Goal: Book appointment/travel/reservation

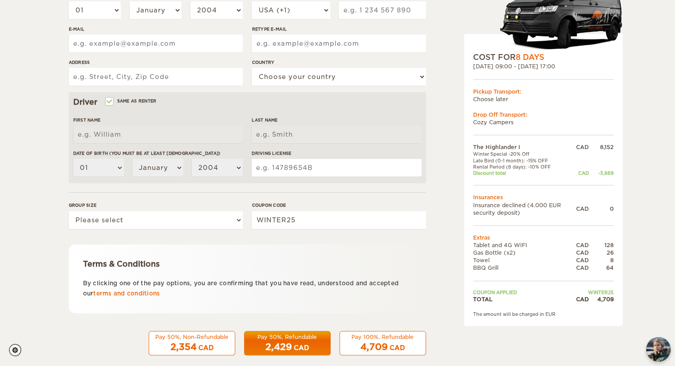
scroll to position [211, 0]
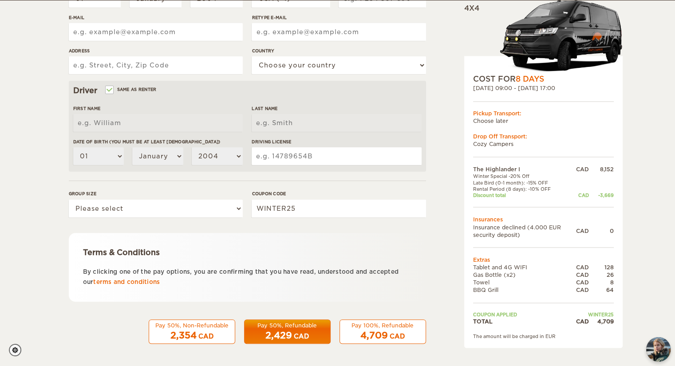
click at [191, 327] on div "Pay 50%, Non-Refundable" at bounding box center [192, 326] width 75 height 8
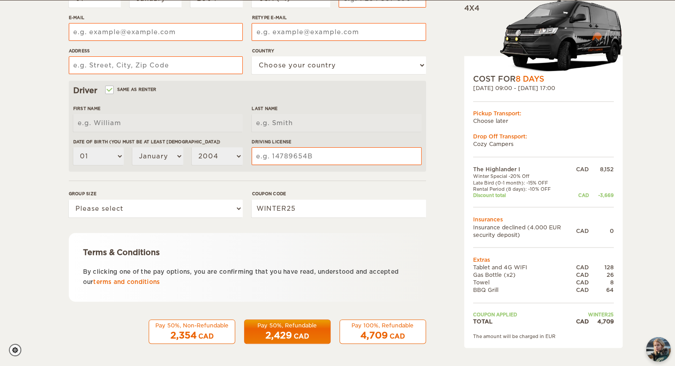
click at [291, 332] on span "2,429" at bounding box center [279, 335] width 27 height 11
click at [267, 291] on div "Terms & Conditions By clicking one of the pay options, you are confirming that …" at bounding box center [247, 267] width 357 height 69
click at [442, 230] on div "The Highlander I Expand Collapse Total 4,709 CAD Automatic 4x4 COST FOR 8 Days …" at bounding box center [521, 94] width 172 height 525
click at [444, 218] on div "The Highlander I Expand Collapse Total 4,709 CAD Automatic 4x4 COST FOR 8 Days …" at bounding box center [521, 94] width 172 height 525
click at [445, 216] on div "The Highlander I Expand Collapse Total 4,709 CAD Automatic 4x4 COST FOR 8 Days …" at bounding box center [521, 94] width 172 height 525
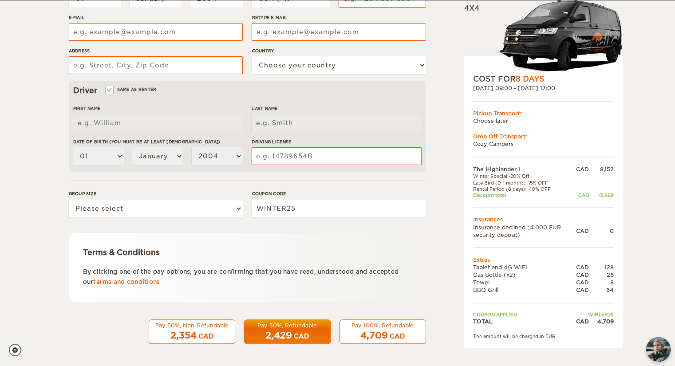
click at [445, 215] on div "The Highlander I Expand Collapse Total 4,709 CAD Automatic 4x4 COST FOR 8 Days …" at bounding box center [521, 94] width 172 height 525
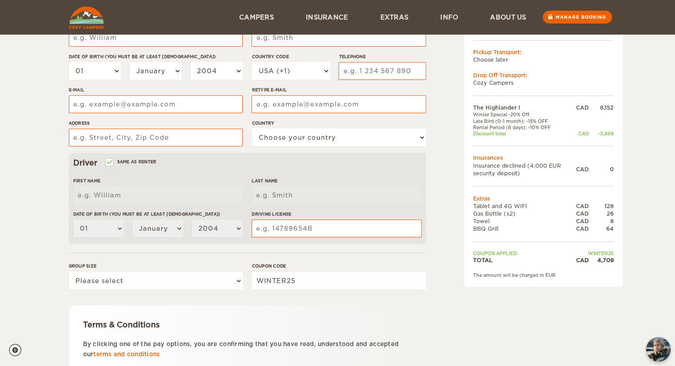
scroll to position [0, 0]
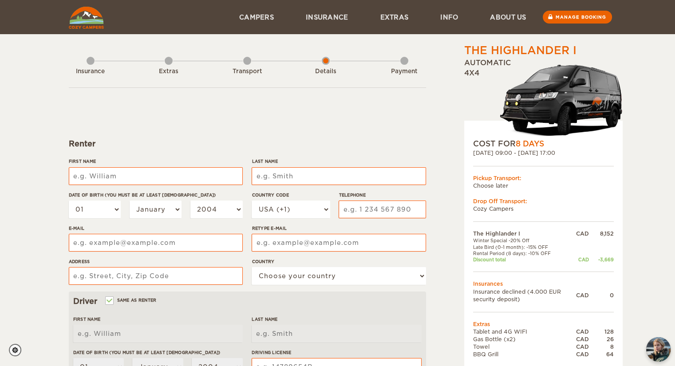
click at [86, 58] on div "Insurance Extras Transport Details Payment" at bounding box center [247, 65] width 357 height 45
click at [89, 60] on div "Insurance" at bounding box center [91, 70] width 8 height 36
